Goal: Task Accomplishment & Management: Manage account settings

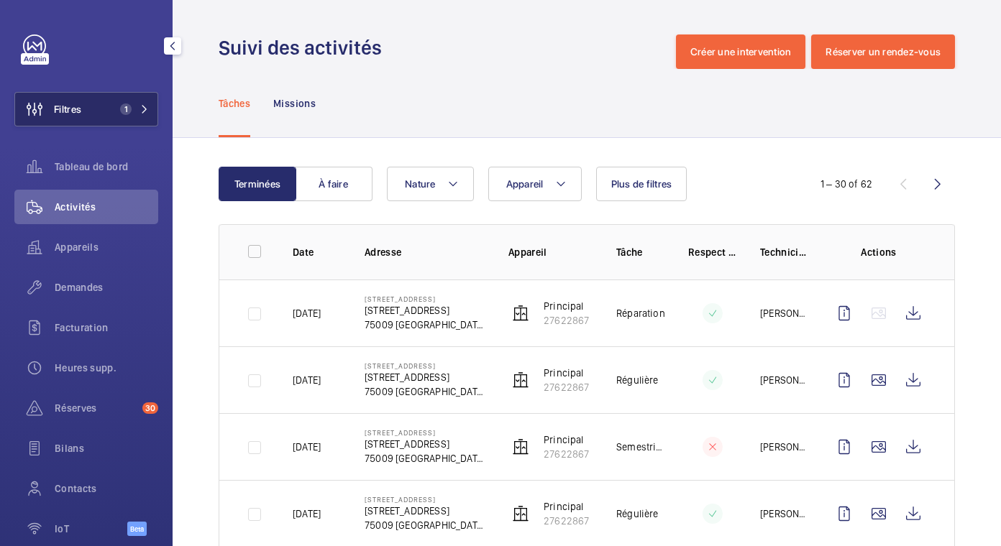
click at [124, 116] on button "Filtres 1" at bounding box center [86, 109] width 144 height 35
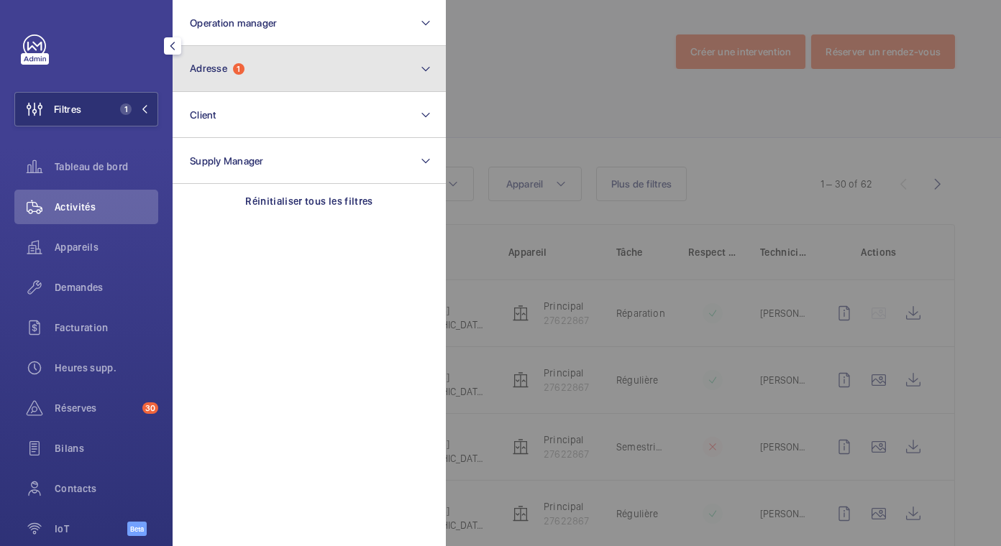
click at [263, 63] on button "Adresse 1" at bounding box center [309, 69] width 273 height 46
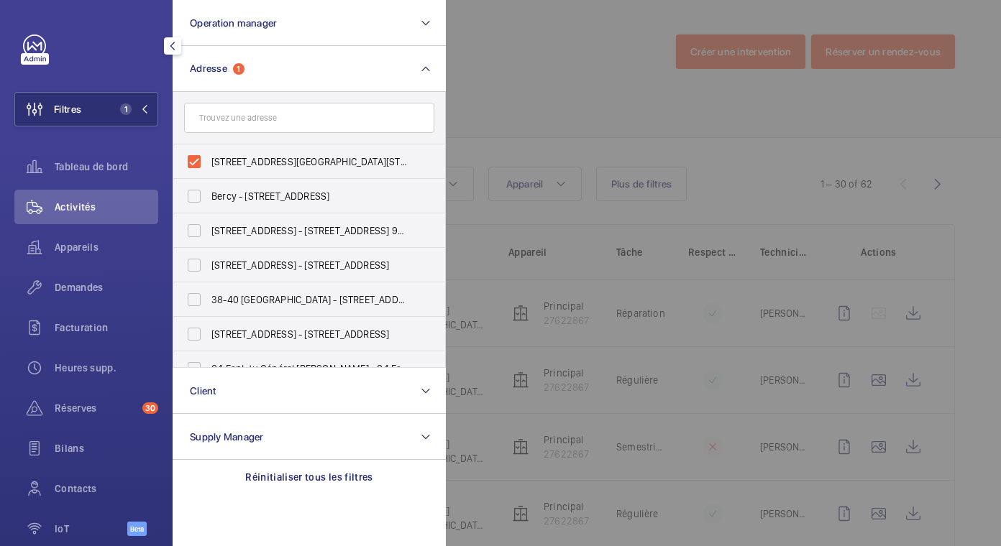
click at [77, 206] on span "Activités" at bounding box center [107, 207] width 104 height 14
click at [662, 124] on div at bounding box center [946, 273] width 1001 height 546
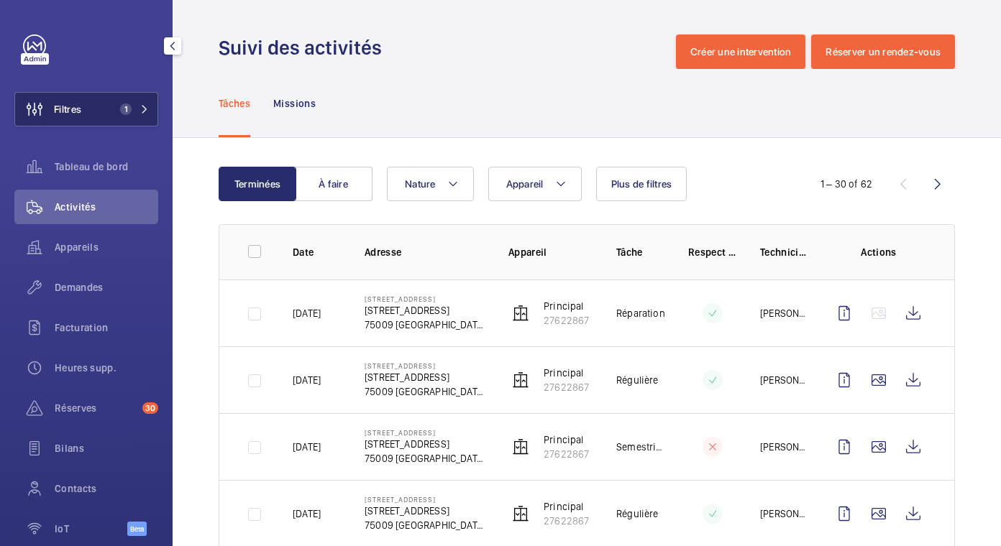
click at [106, 110] on button "Filtres 1" at bounding box center [86, 109] width 144 height 35
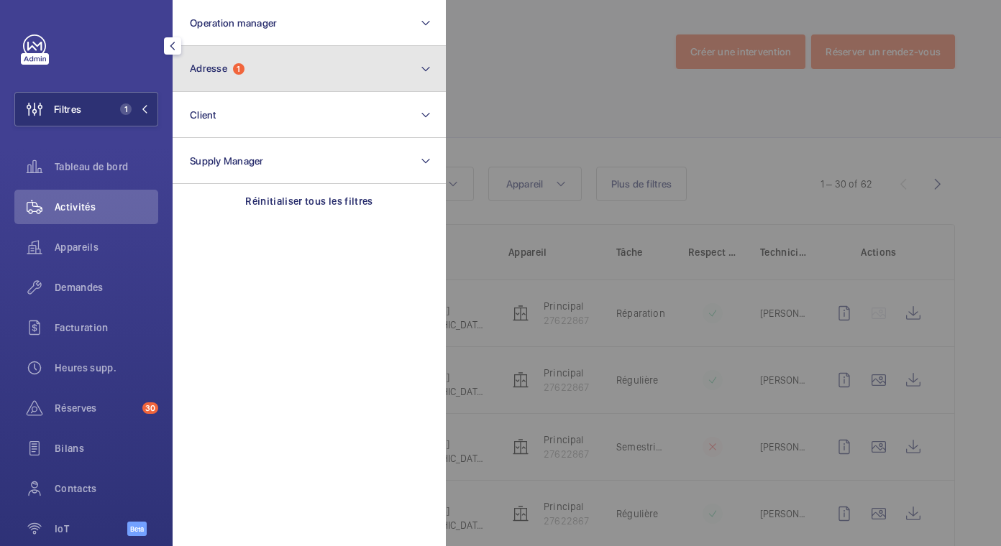
click at [221, 72] on span "Adresse" at bounding box center [208, 69] width 37 height 12
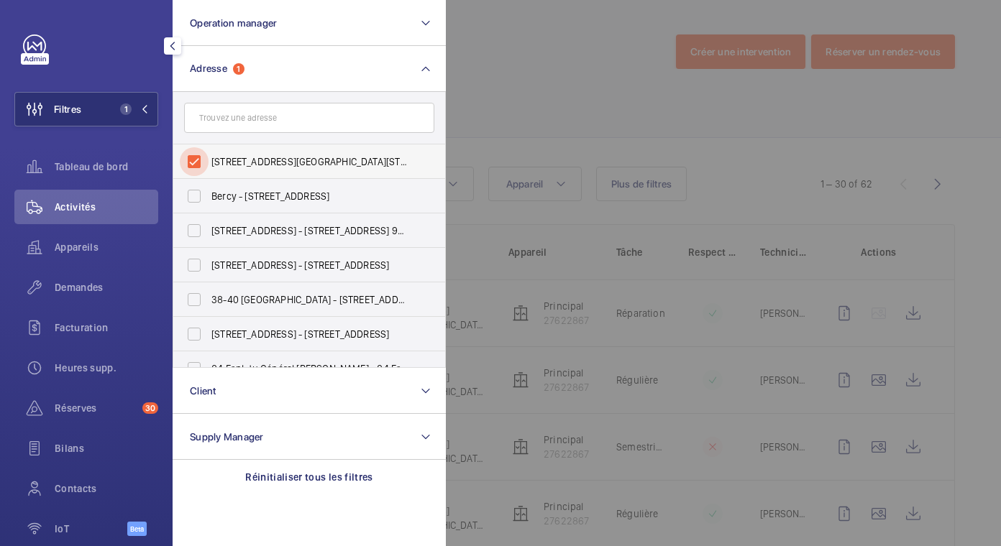
click at [197, 157] on input "[STREET_ADDRESS][GEOGRAPHIC_DATA][STREET_ADDRESS]" at bounding box center [194, 161] width 29 height 29
checkbox input "false"
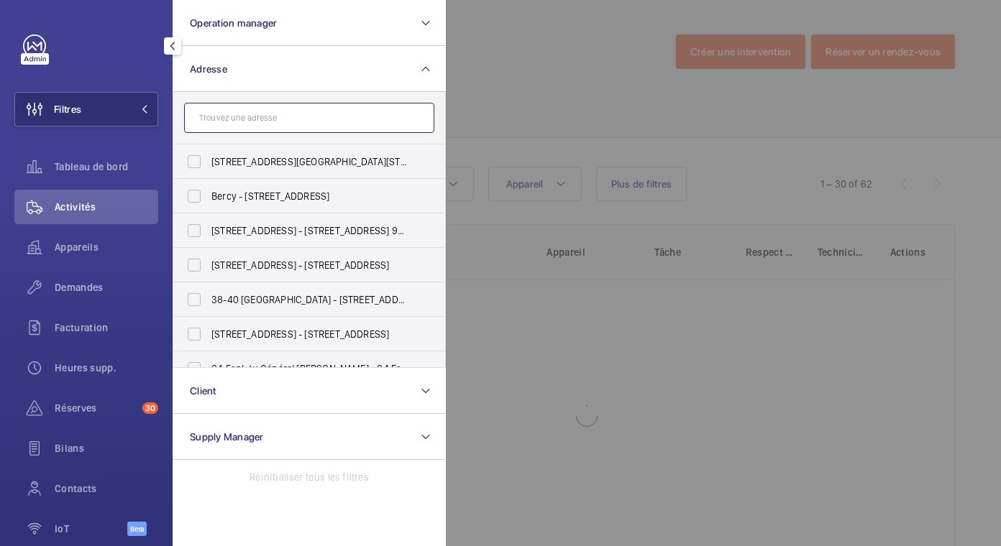
click at [227, 121] on input "text" at bounding box center [309, 118] width 250 height 30
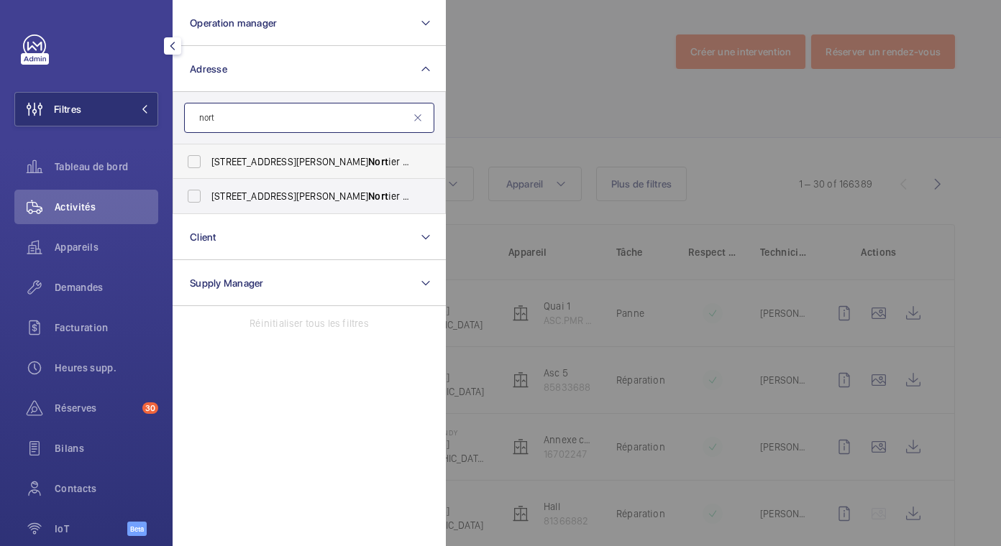
type input "nort"
click at [234, 155] on span "[STREET_ADDRESS] ier - [STREET_ADDRESS][PERSON_NAME]" at bounding box center [310, 162] width 198 height 14
click at [209, 154] on input "[STREET_ADDRESS] ier - [STREET_ADDRESS][PERSON_NAME]" at bounding box center [194, 161] width 29 height 29
checkbox input "true"
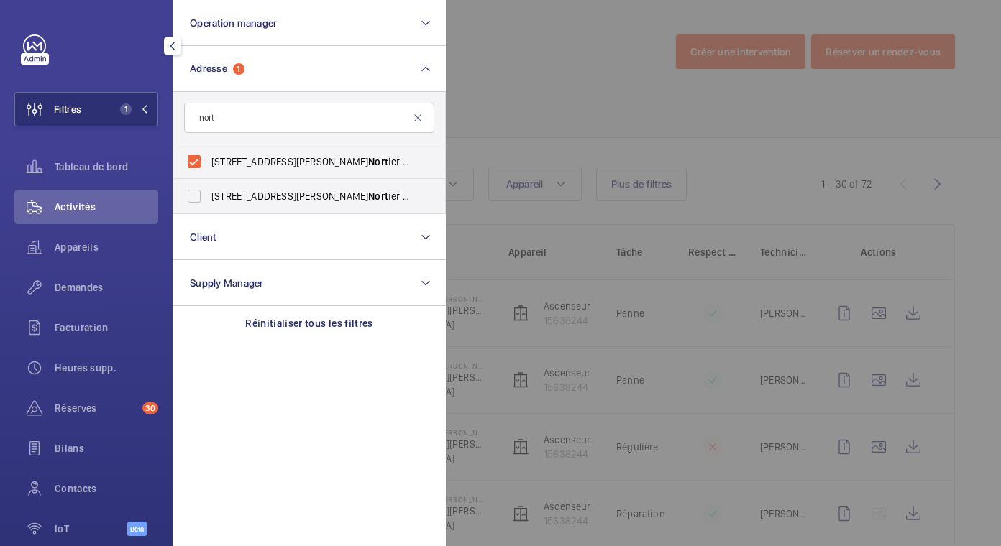
click at [106, 205] on span "Activités" at bounding box center [107, 207] width 104 height 14
click at [619, 147] on div at bounding box center [946, 273] width 1001 height 546
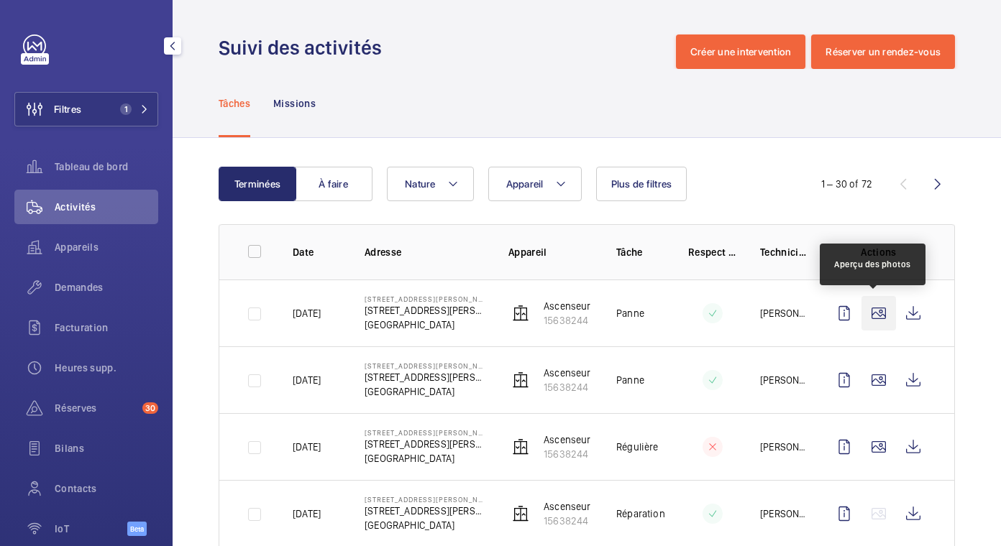
click at [877, 308] on wm-front-icon-button at bounding box center [878, 313] width 35 height 35
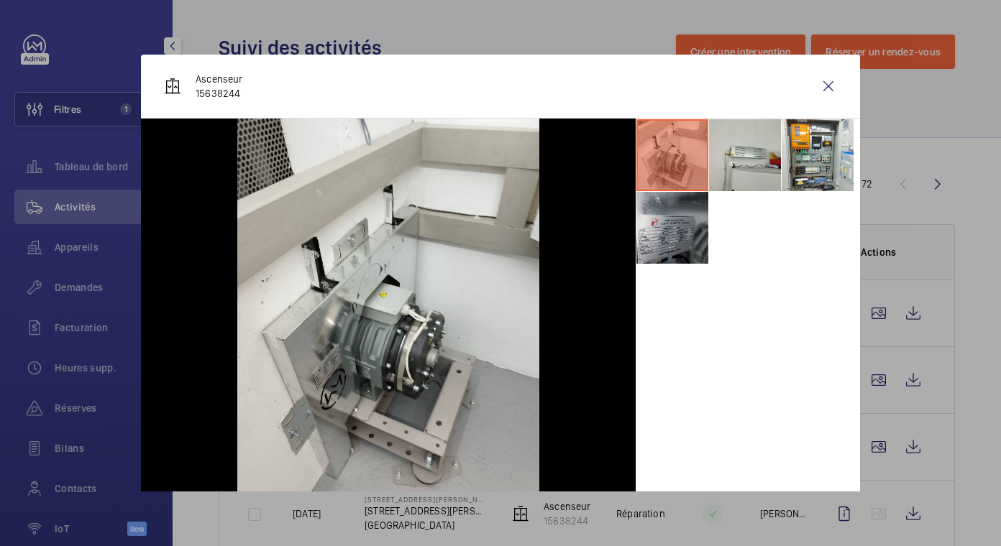
click at [658, 244] on li at bounding box center [672, 228] width 72 height 72
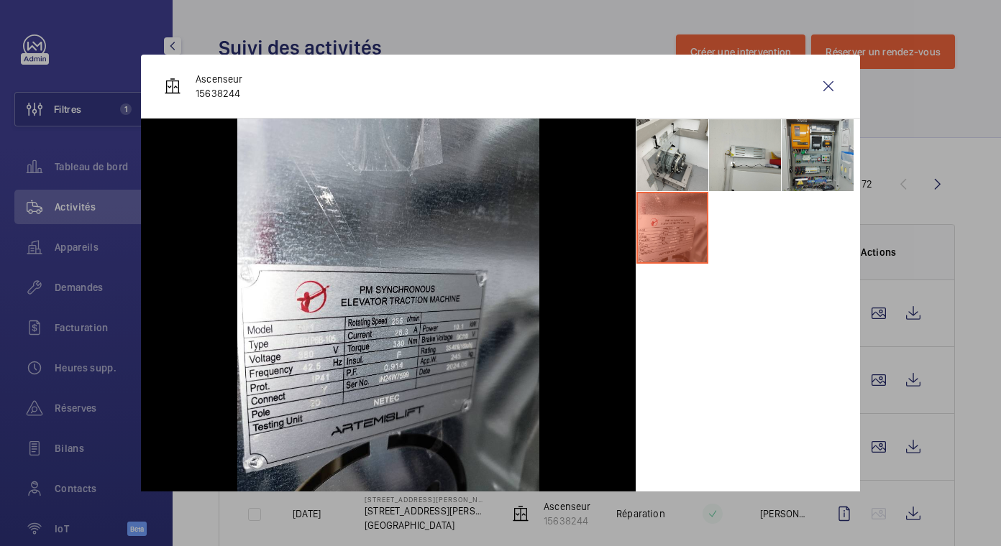
click at [805, 162] on li at bounding box center [818, 155] width 72 height 72
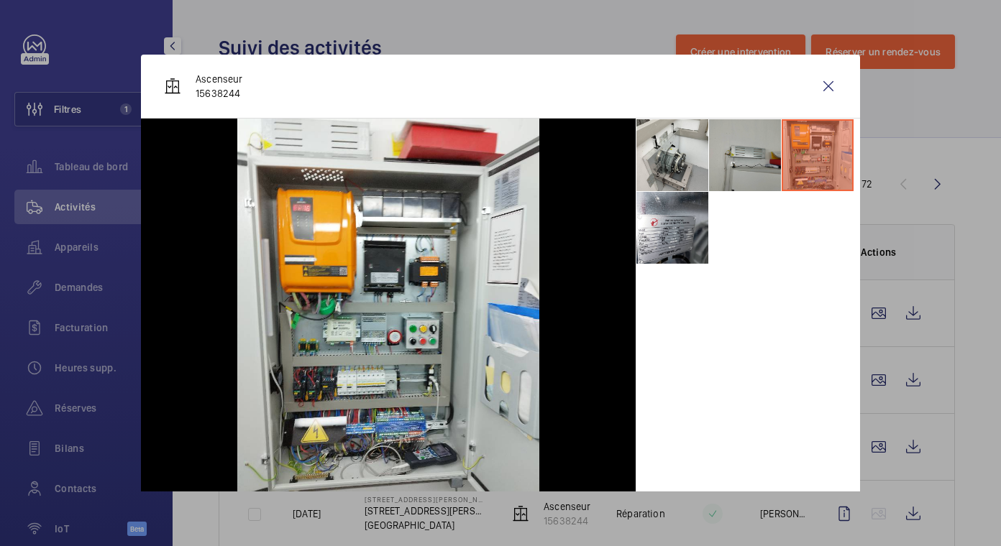
click at [756, 161] on li at bounding box center [745, 155] width 72 height 72
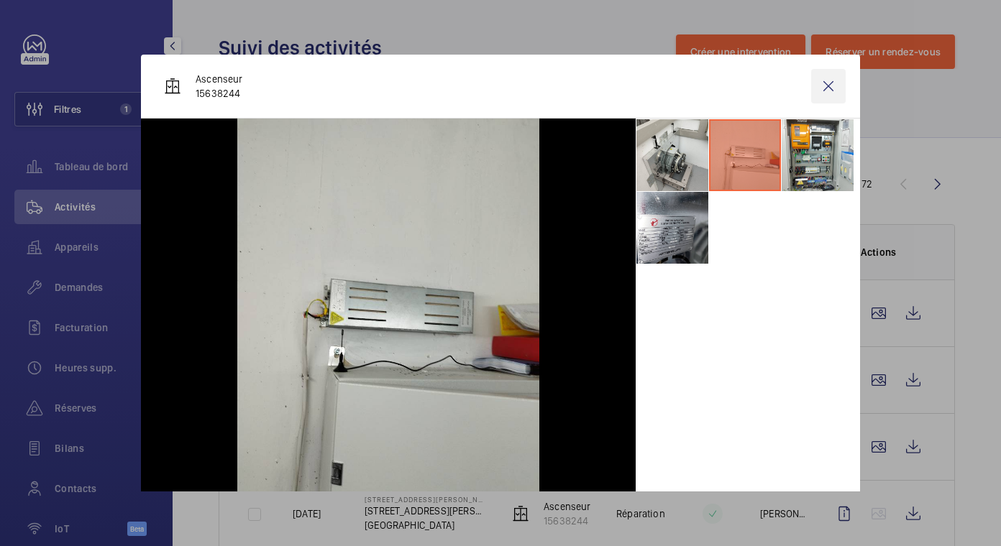
click at [811, 82] on wm-front-icon-button at bounding box center [828, 86] width 35 height 35
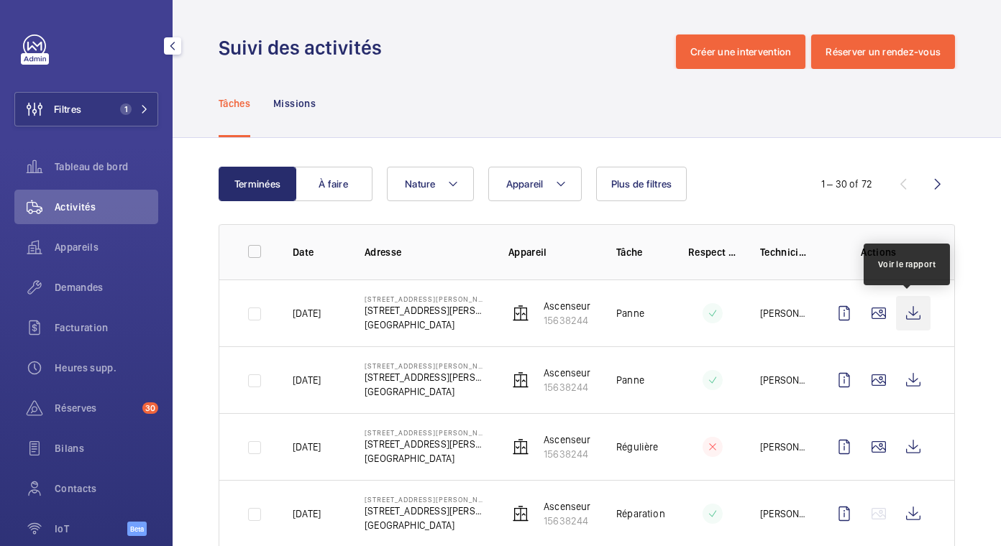
click at [900, 306] on wm-front-icon-button at bounding box center [913, 313] width 35 height 35
